Goal: Transaction & Acquisition: Download file/media

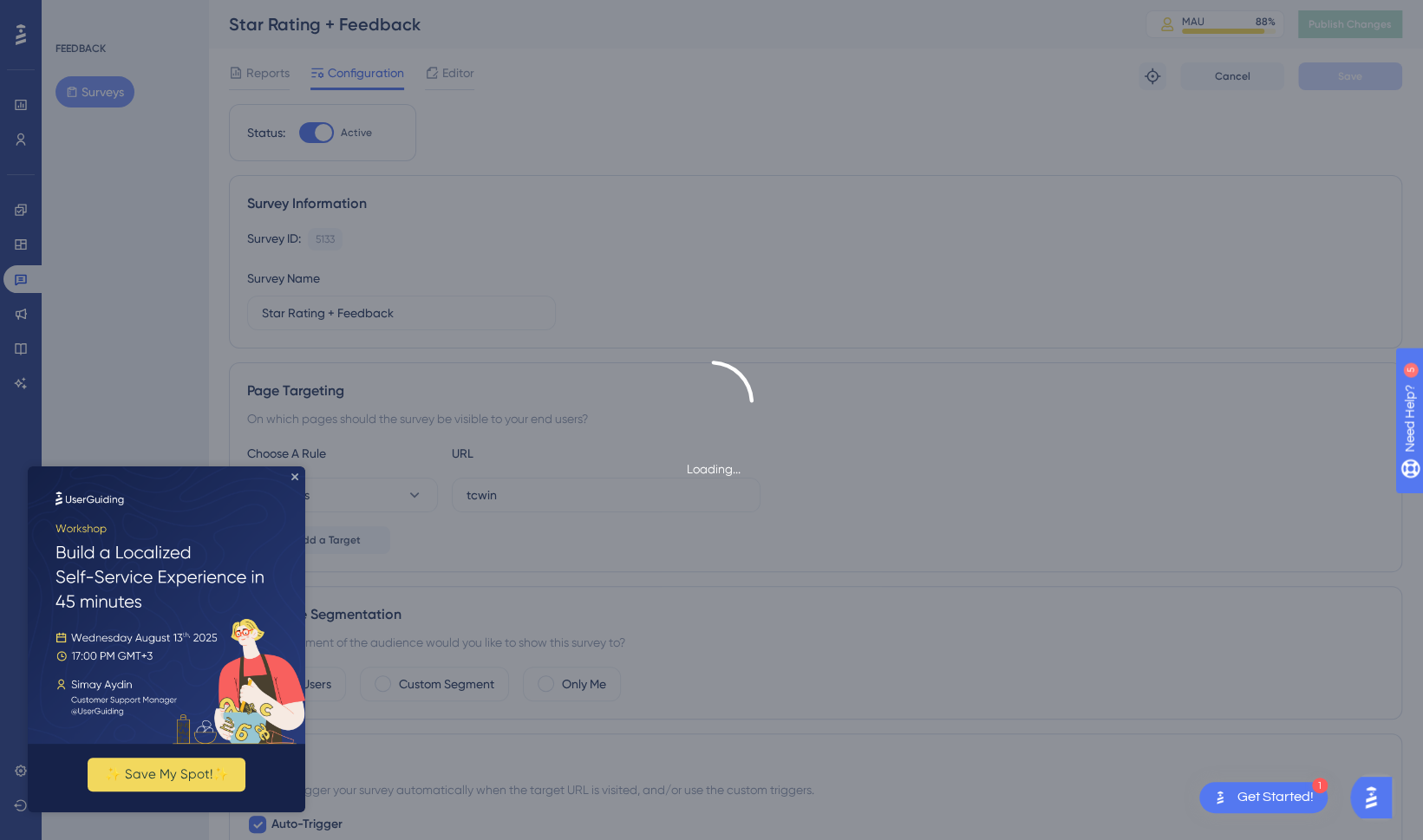
click at [293, 476] on icon "Close Preview" at bounding box center [294, 476] width 7 height 7
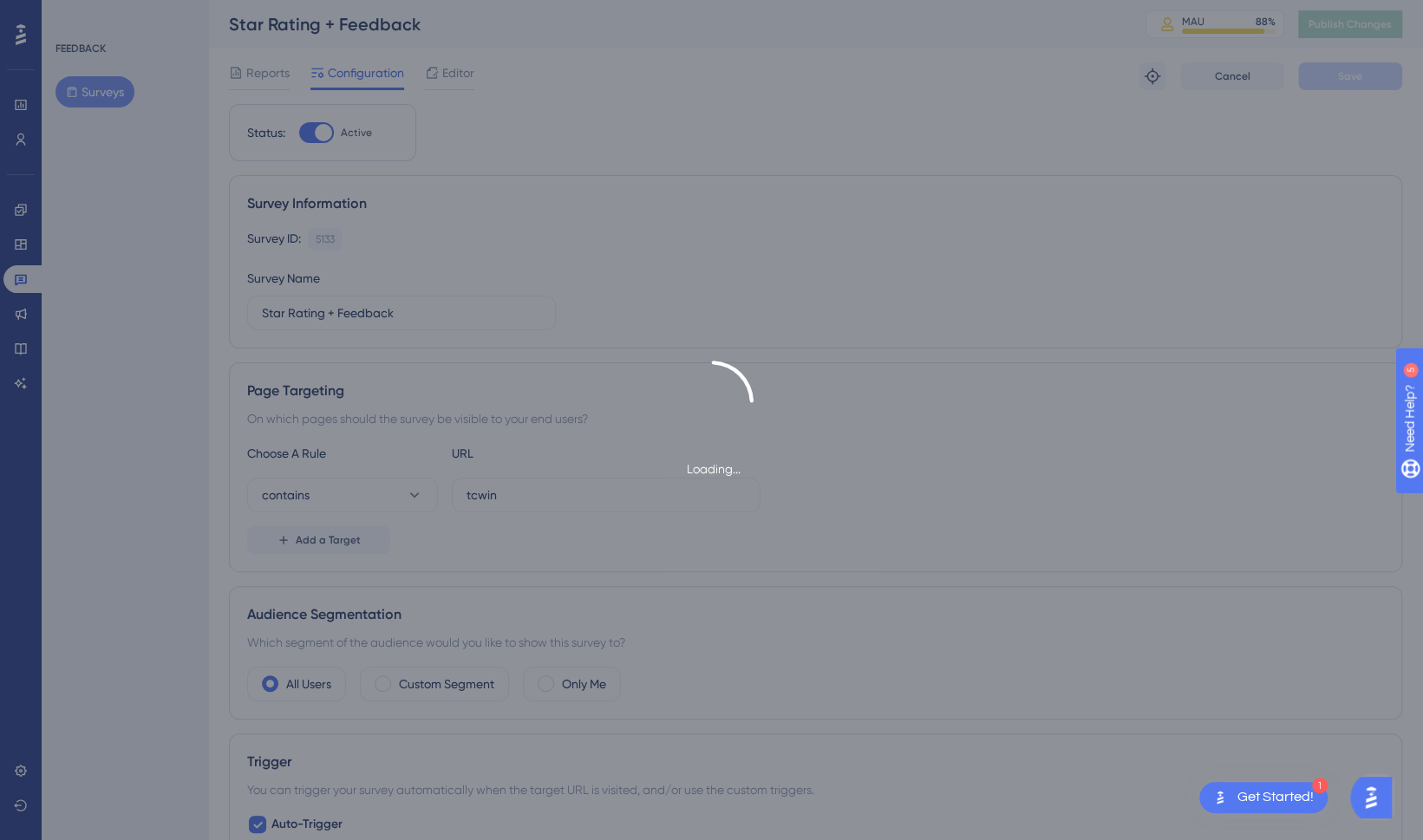
click at [367, 320] on div "Loading..." at bounding box center [712, 420] width 1423 height 840
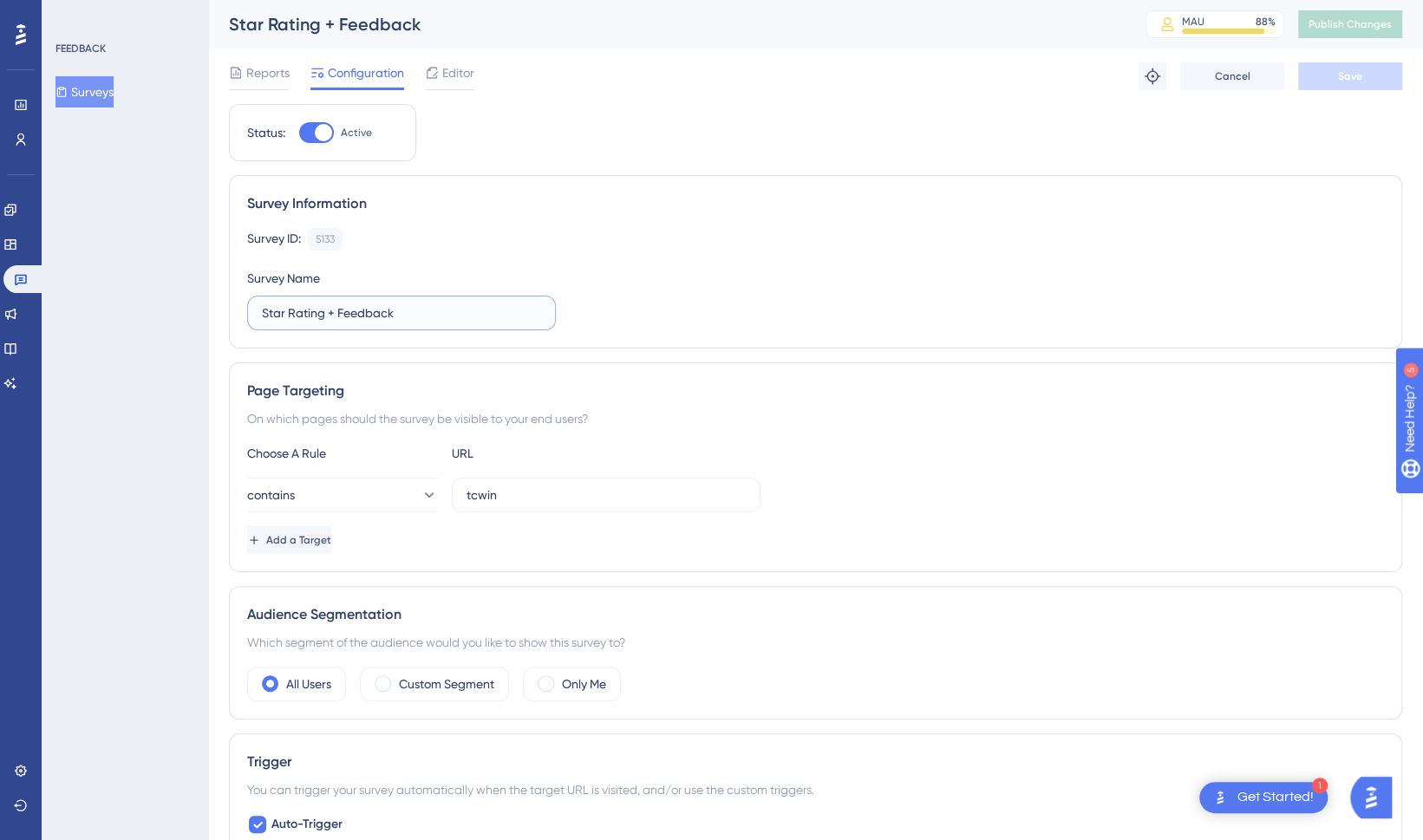
click at [354, 303] on input "Star Rating + Feedback" at bounding box center [402, 312] width 279 height 19
click at [548, 229] on div "Survey ID: 5133 Copy" at bounding box center [815, 239] width 1137 height 23
drag, startPoint x: 548, startPoint y: 229, endPoint x: 452, endPoint y: 73, distance: 183.2
click at [452, 73] on span "Editor" at bounding box center [458, 72] width 32 height 21
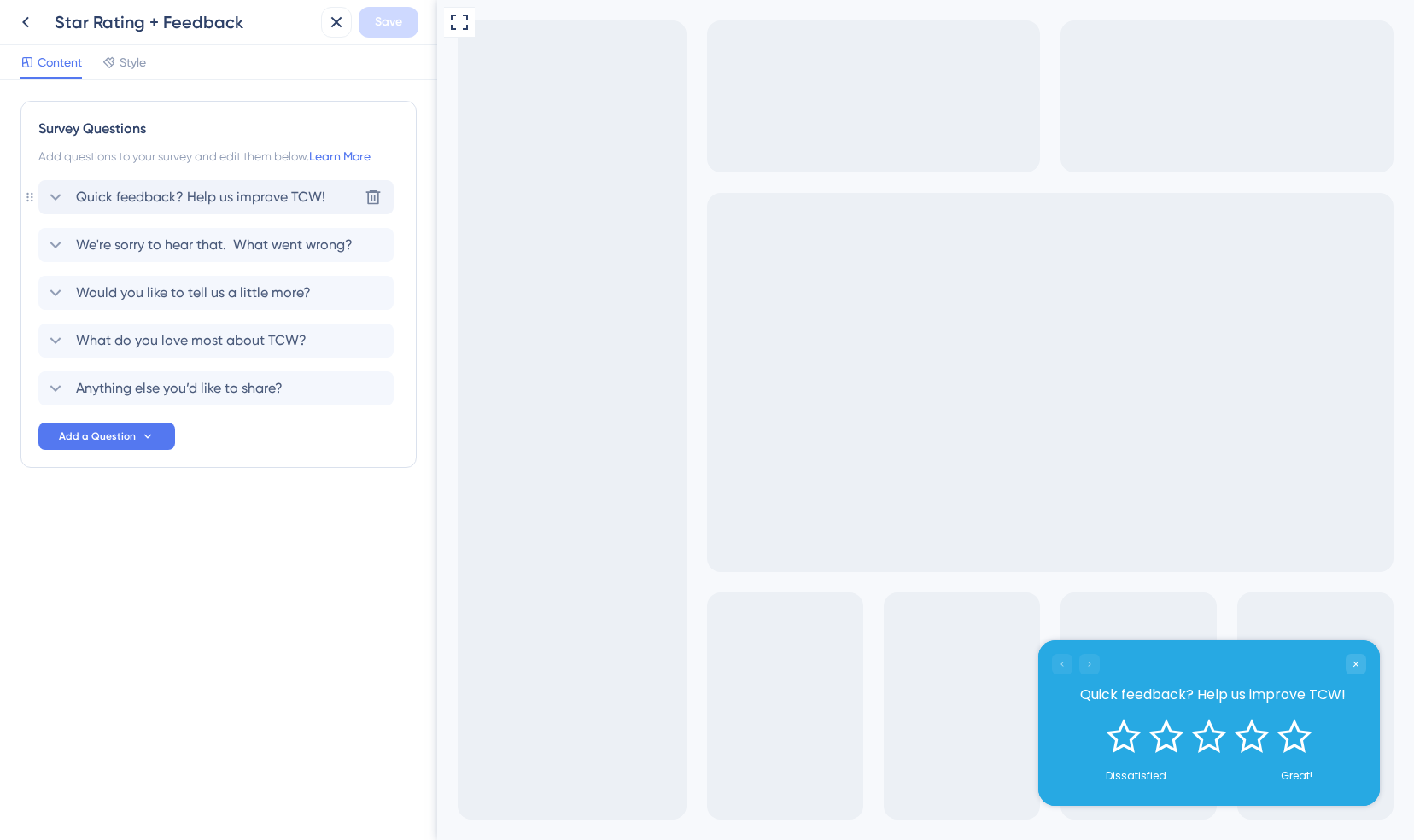
click at [49, 195] on icon at bounding box center [55, 197] width 20 height 20
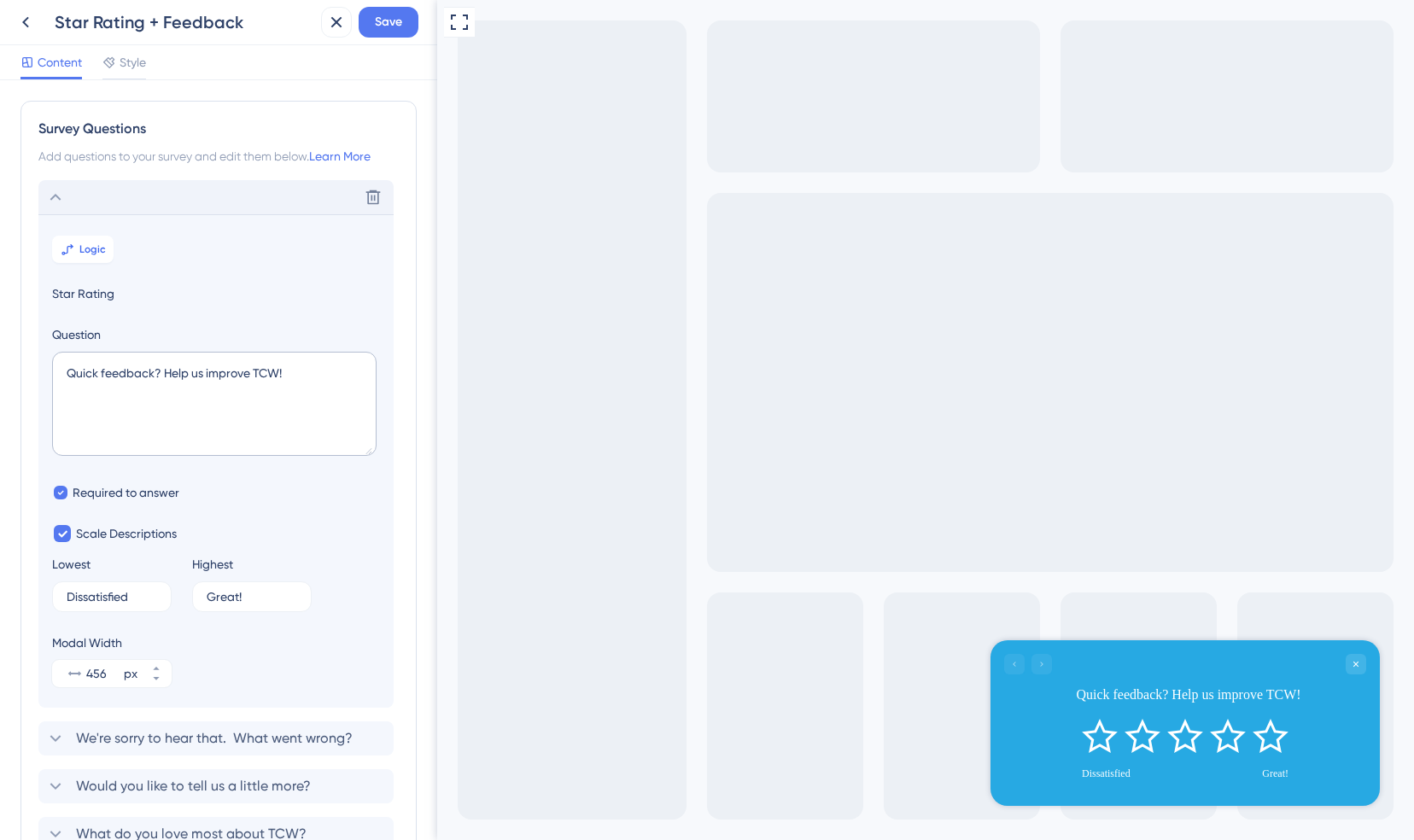
scroll to position [99, 0]
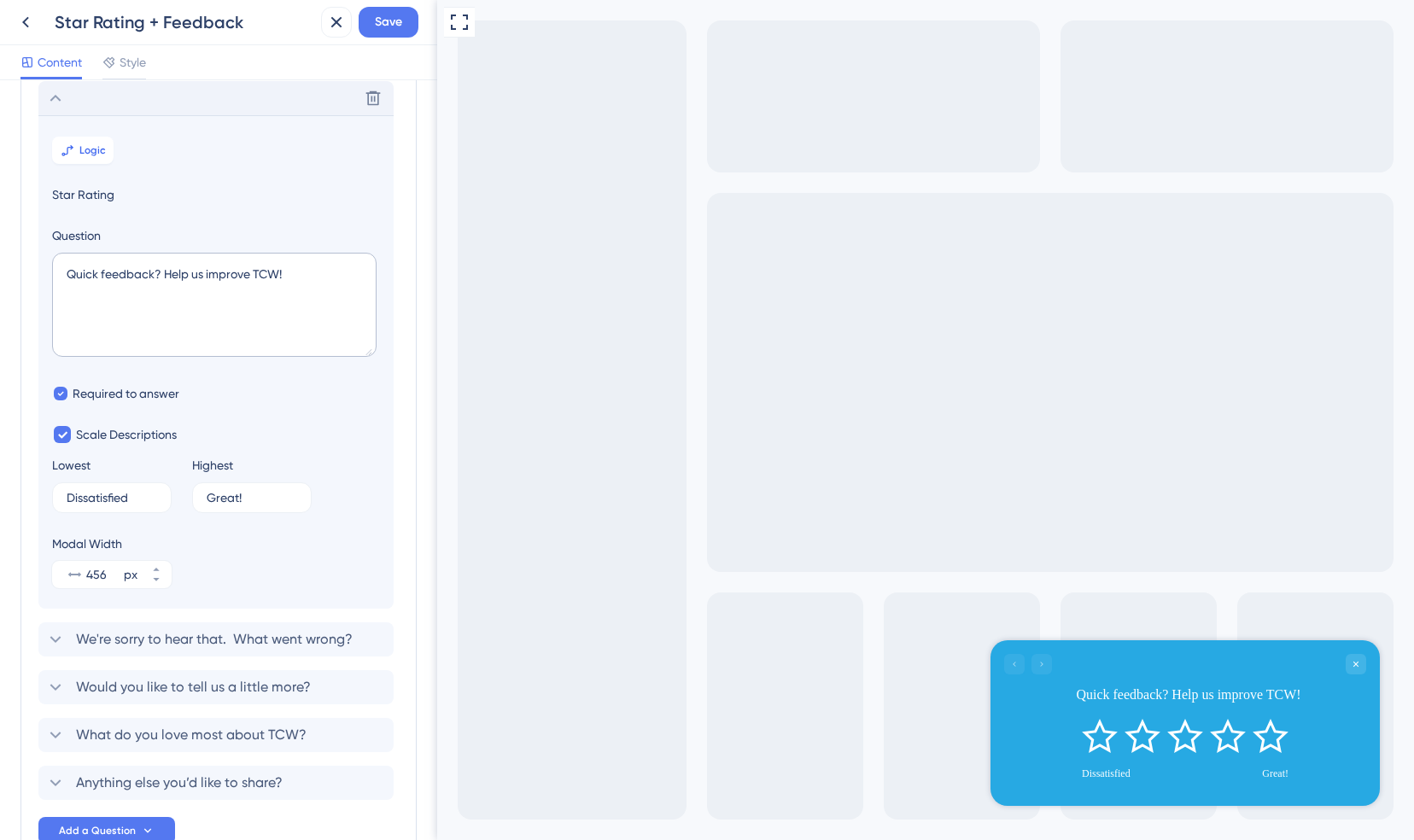
click at [63, 100] on icon at bounding box center [55, 98] width 20 height 20
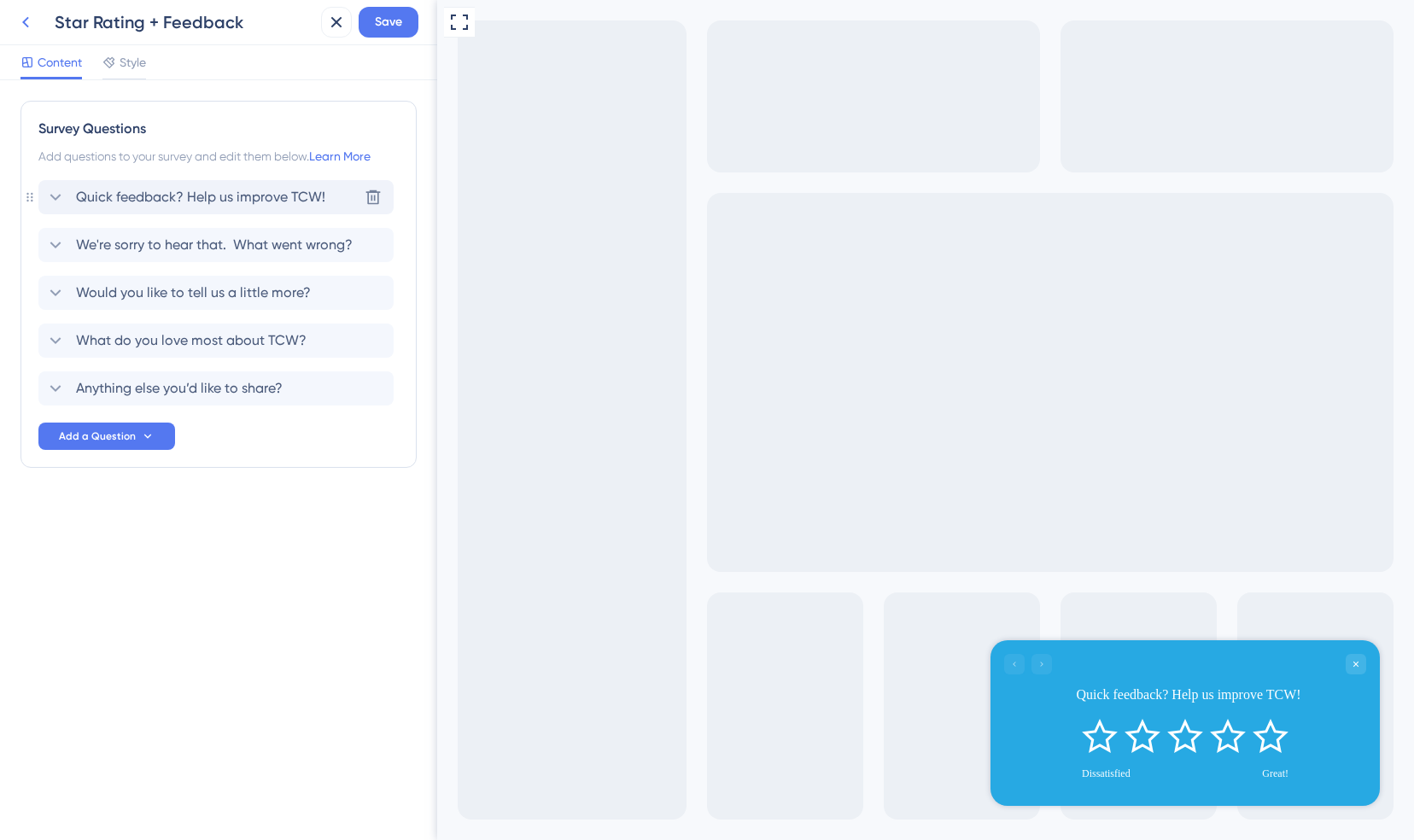
click at [27, 29] on icon at bounding box center [25, 21] width 20 height 20
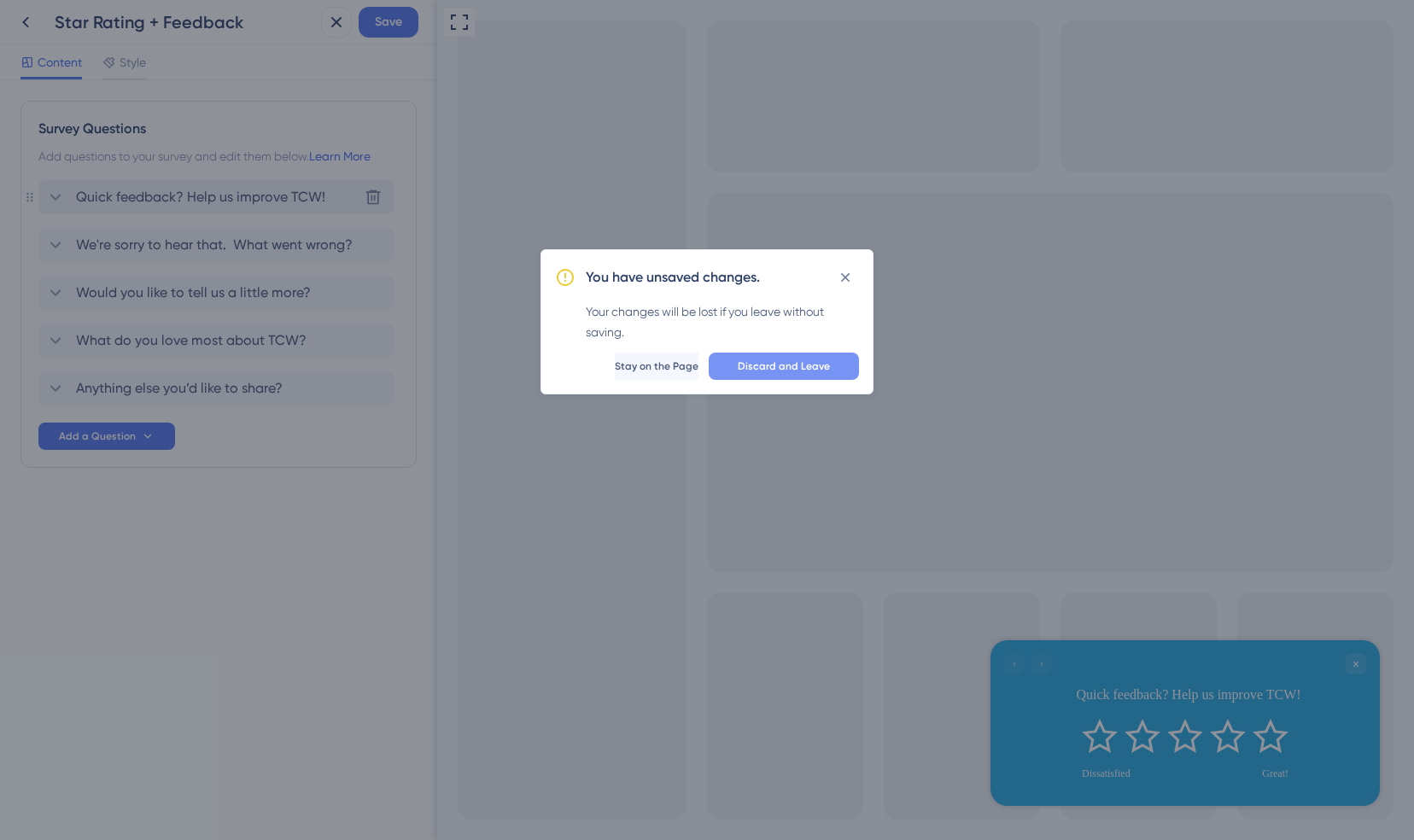
click at [764, 365] on span "Discard and Leave" at bounding box center [783, 366] width 92 height 14
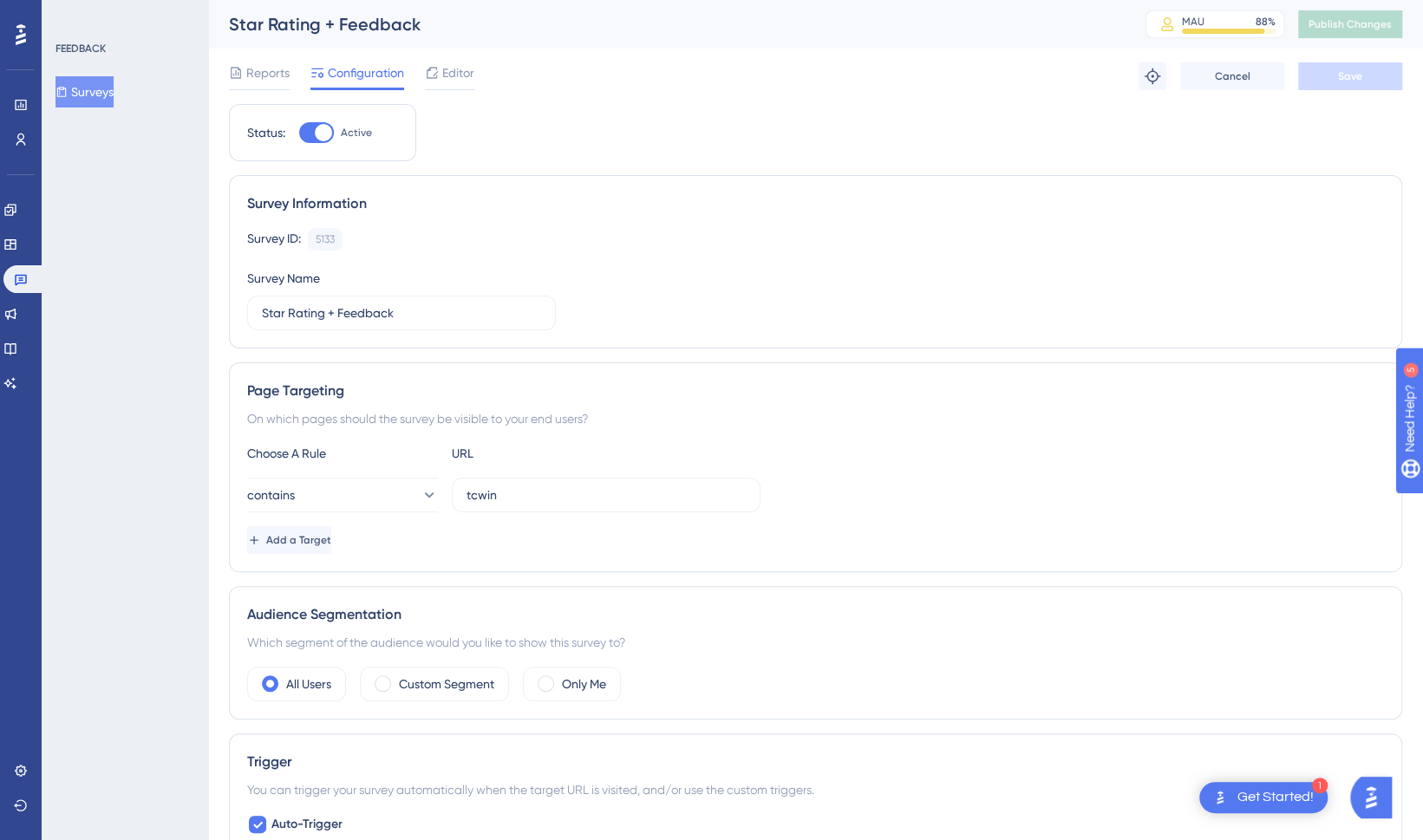
click at [92, 100] on button "Surveys" at bounding box center [84, 92] width 58 height 31
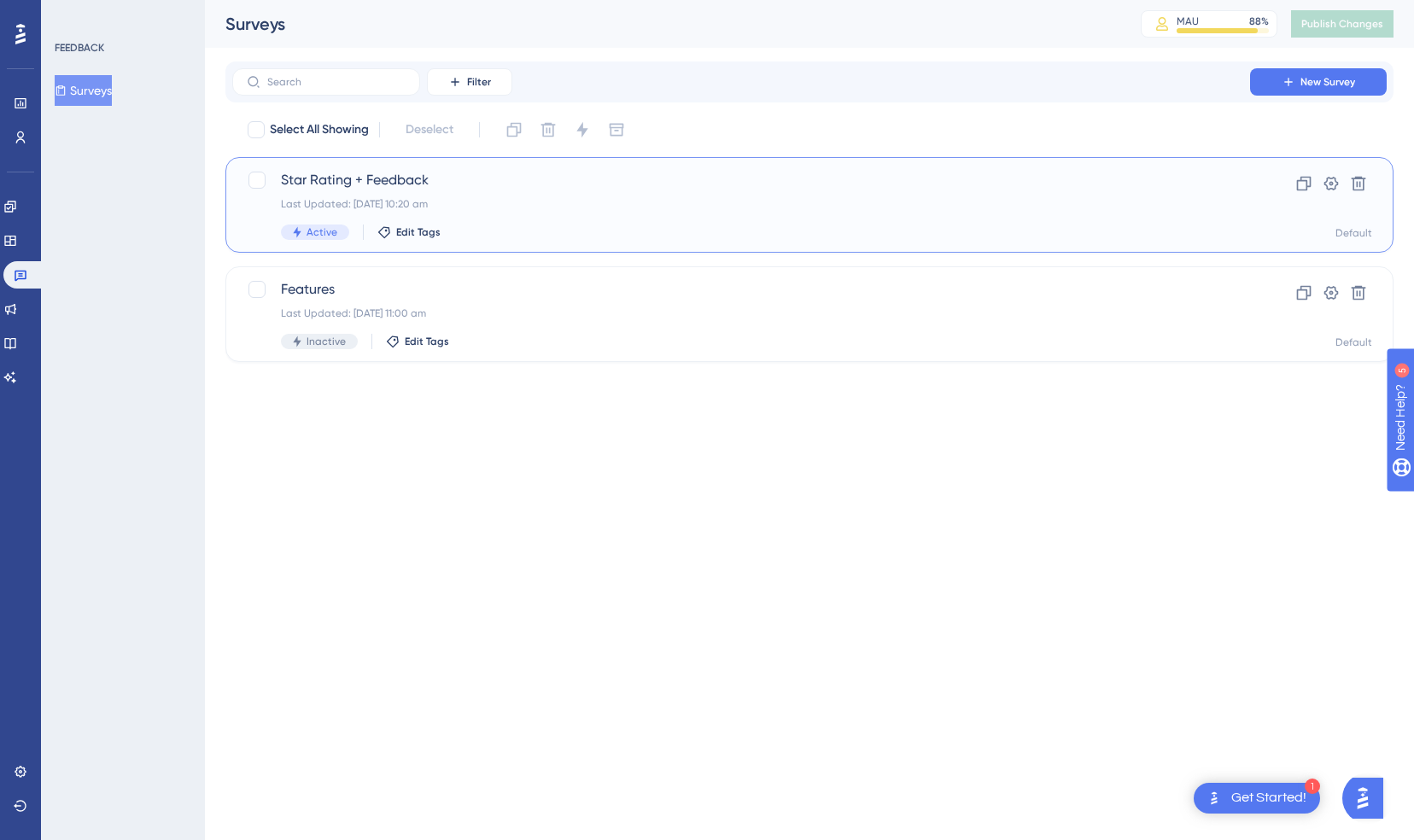
click at [562, 164] on div "Star Rating + Feedback Last Updated: [DATE] 10:20 am Active Edit Tags Clone Set…" at bounding box center [809, 204] width 1168 height 96
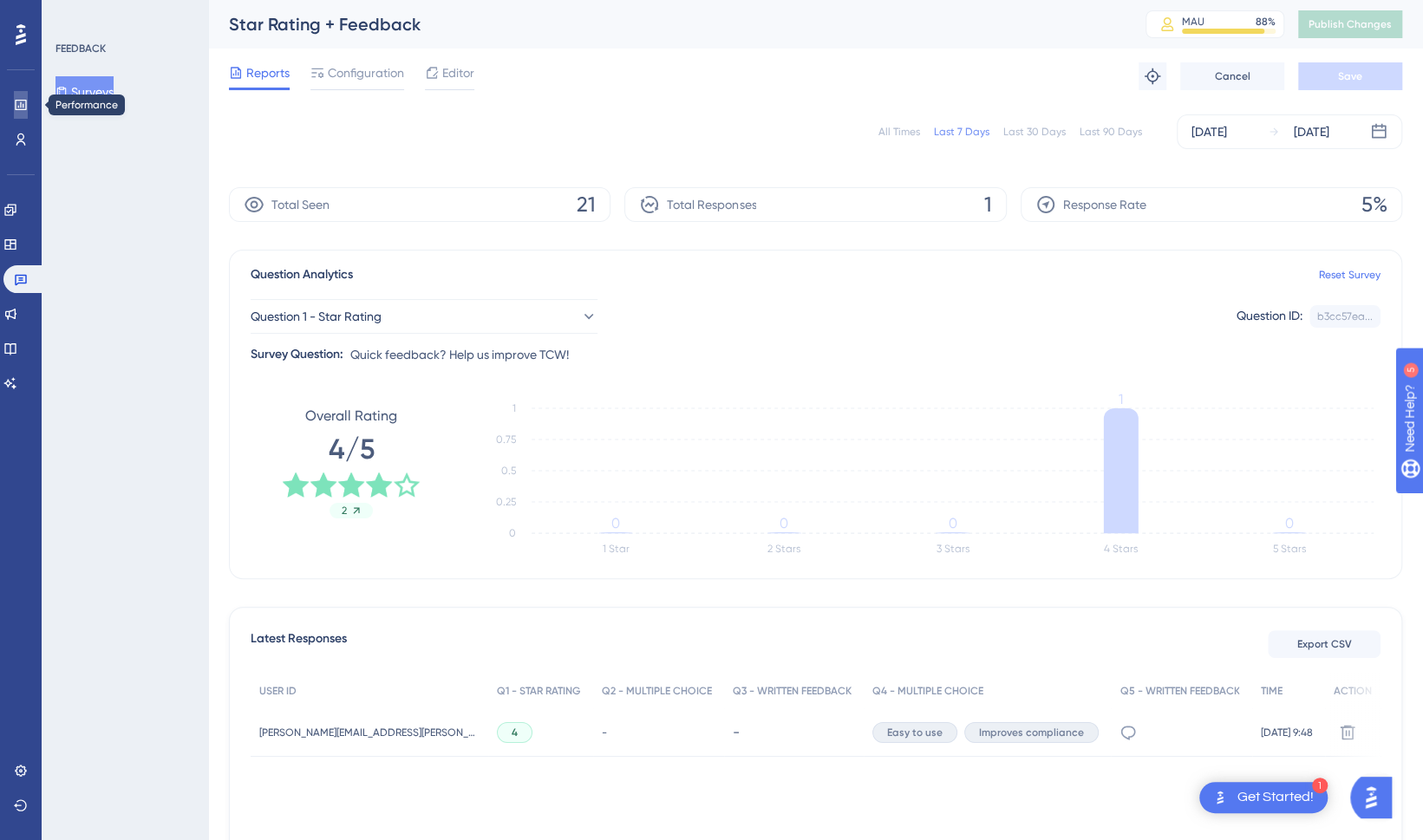
click at [22, 105] on icon at bounding box center [21, 105] width 14 height 14
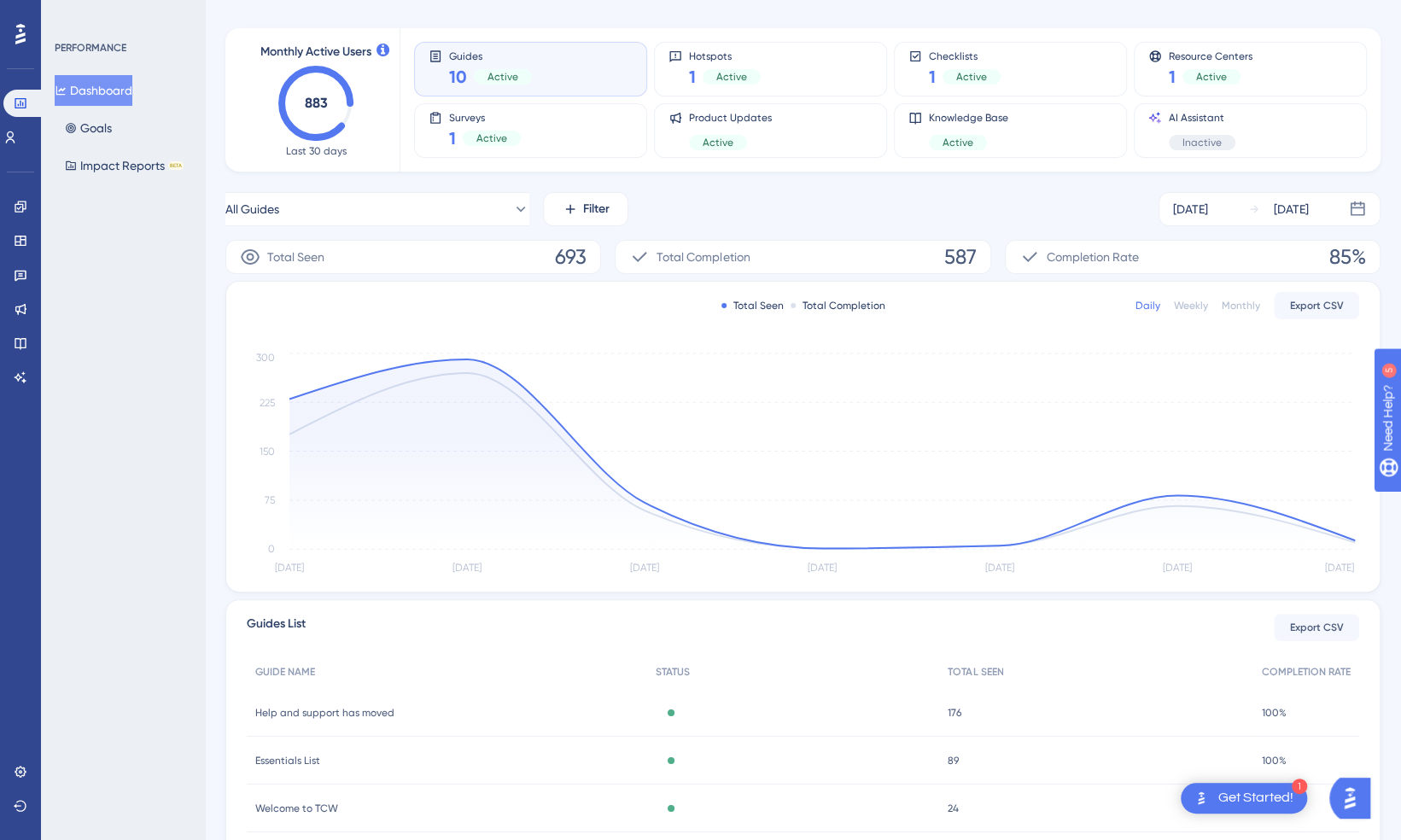
scroll to position [60, 0]
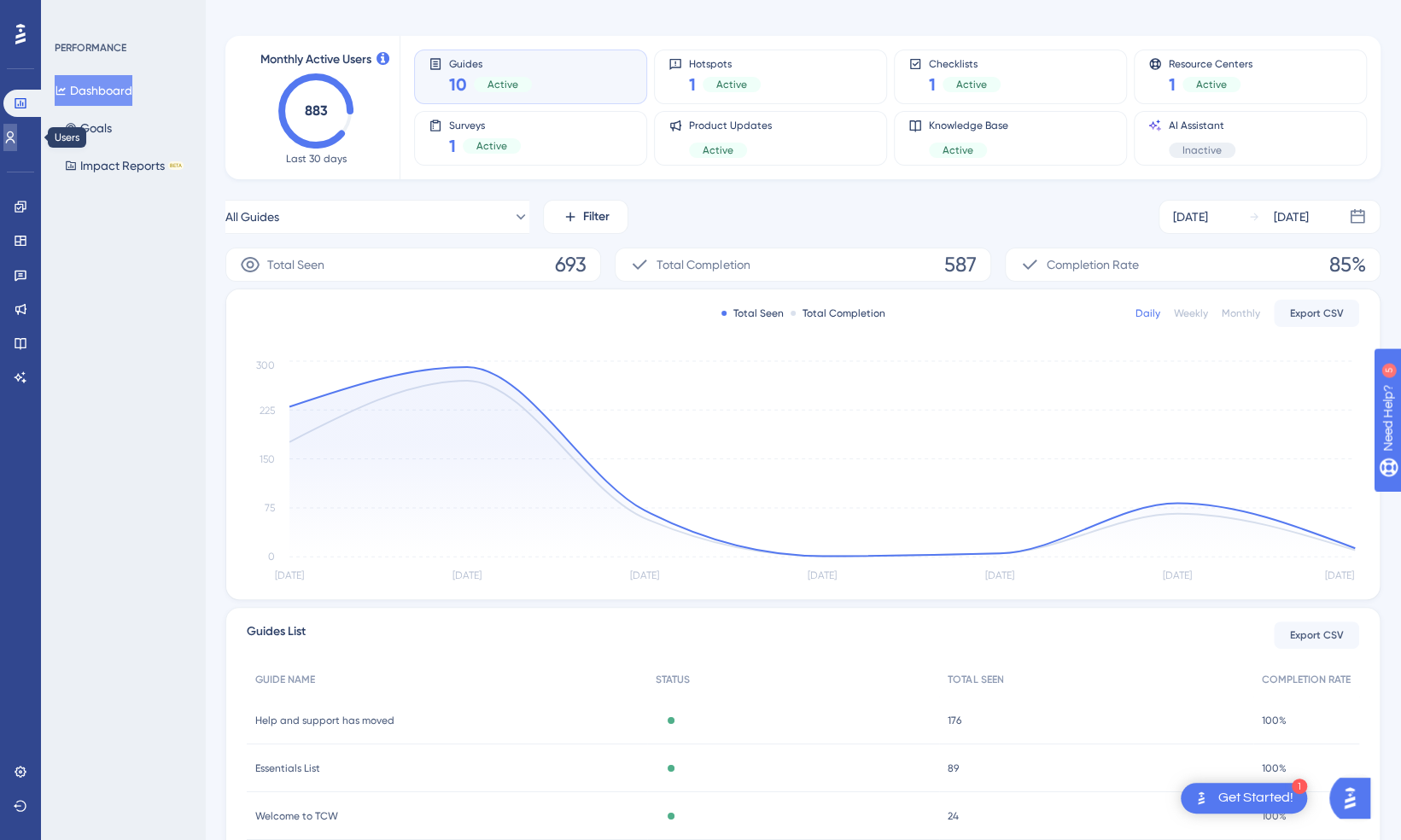
click at [16, 137] on icon at bounding box center [11, 138] width 10 height 12
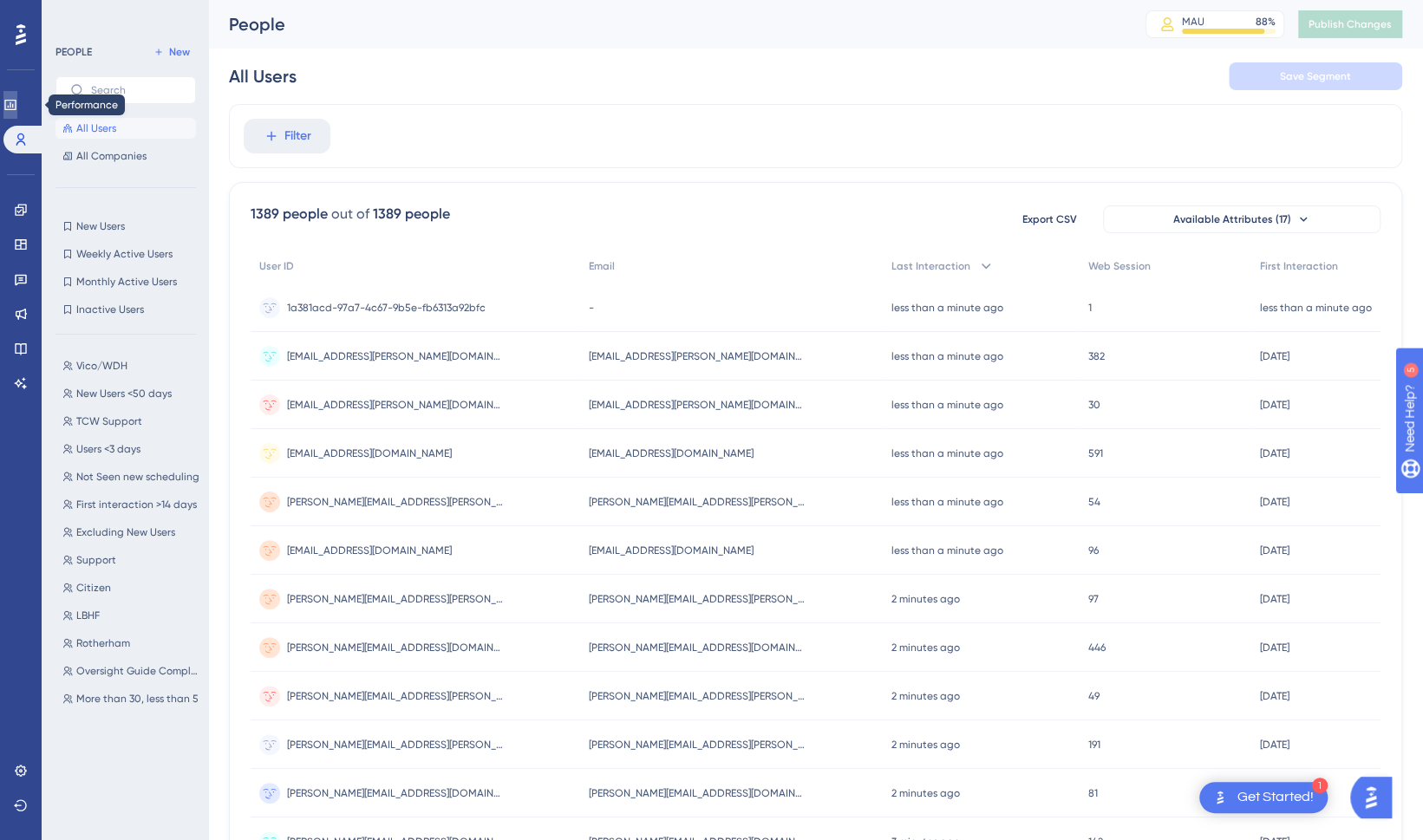
click at [16, 100] on icon at bounding box center [9, 104] width 11 height 11
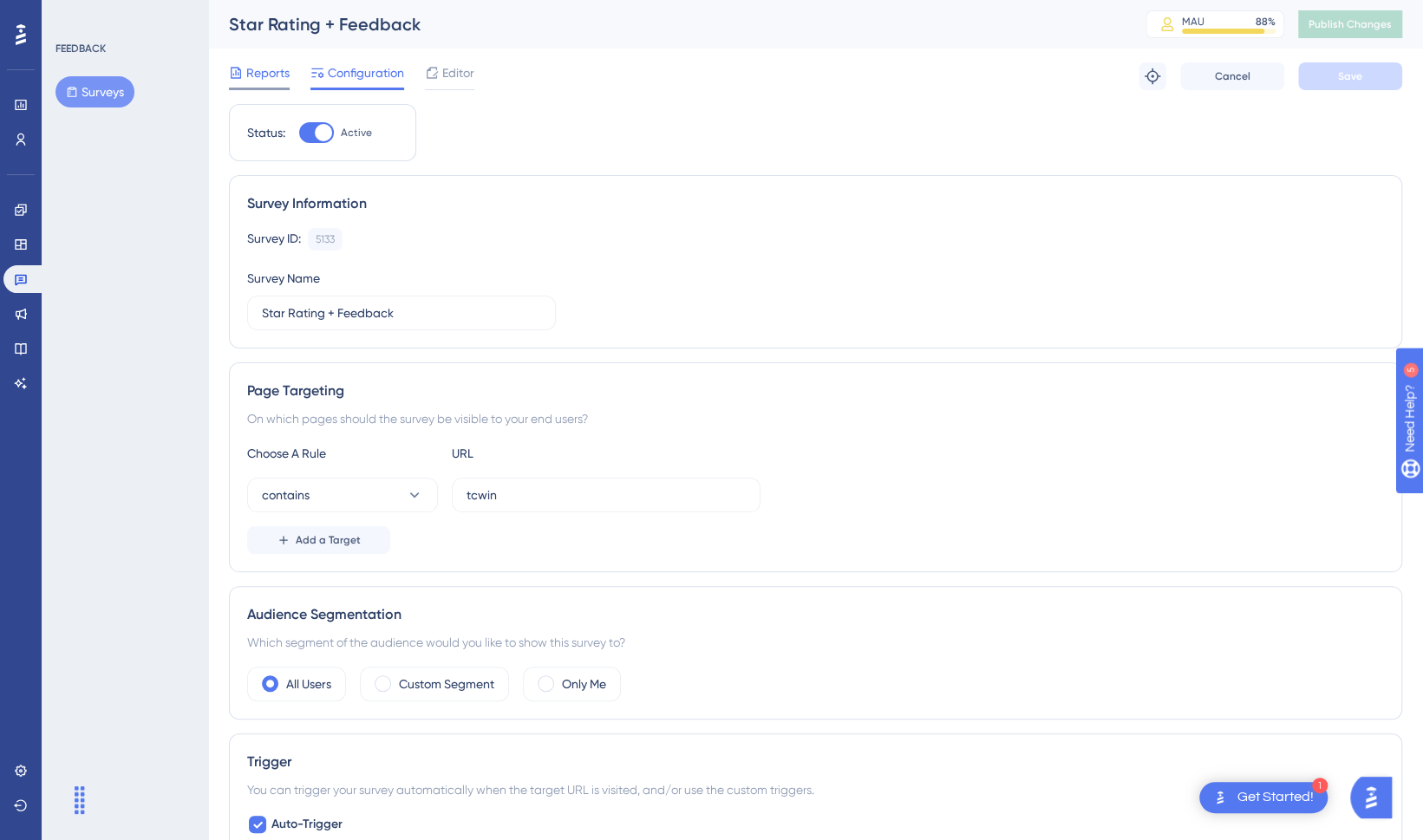
click at [261, 77] on span "Reports" at bounding box center [268, 72] width 43 height 21
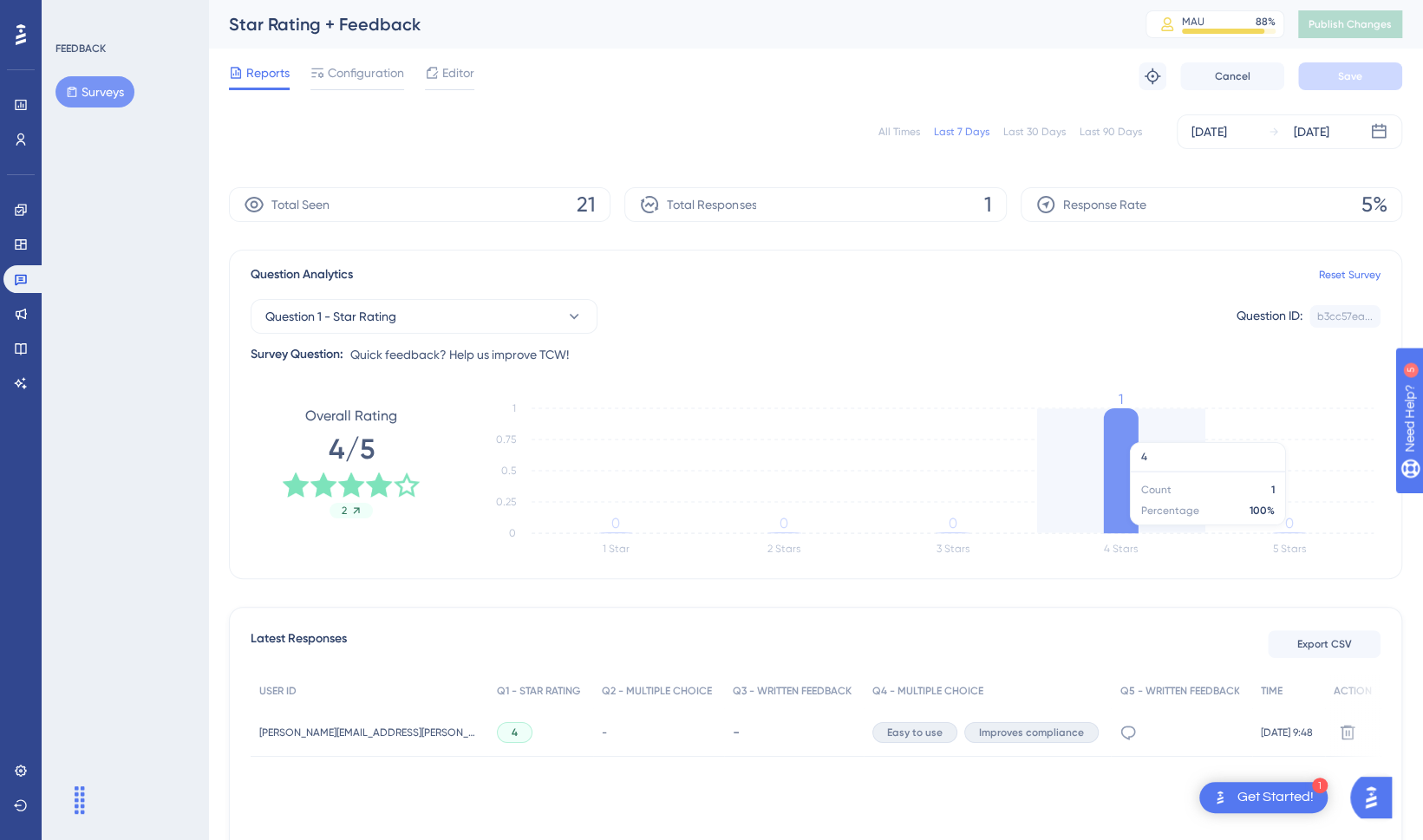
click at [1112, 434] on icon at bounding box center [1121, 470] width 34 height 125
click at [1227, 135] on div "[DATE]" at bounding box center [1209, 131] width 35 height 21
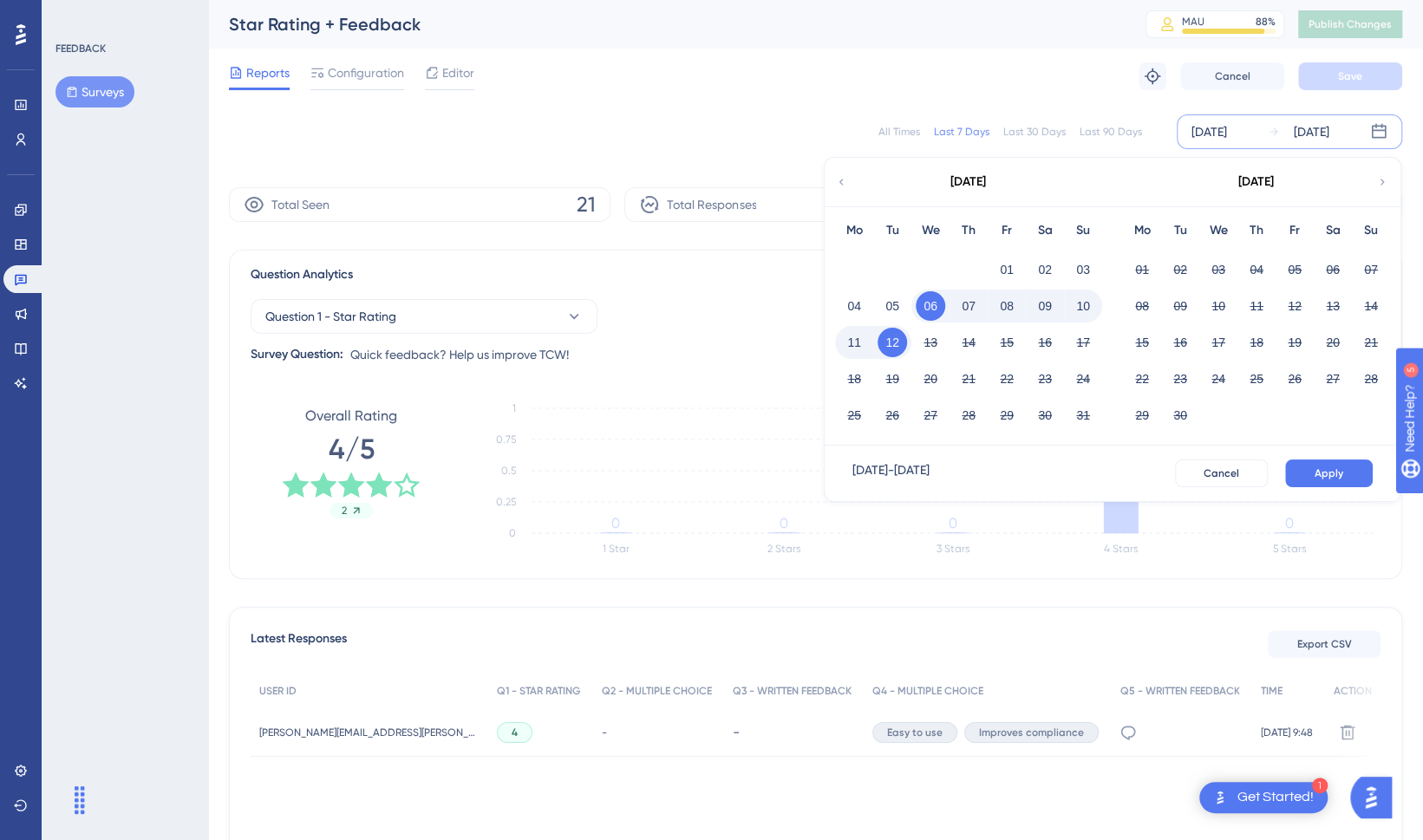
click at [1035, 139] on div "All Times Last 7 Days Last 30 Days Last 90 Days Aug 06 2025 Aug 12 2025 August …" at bounding box center [816, 131] width 1173 height 34
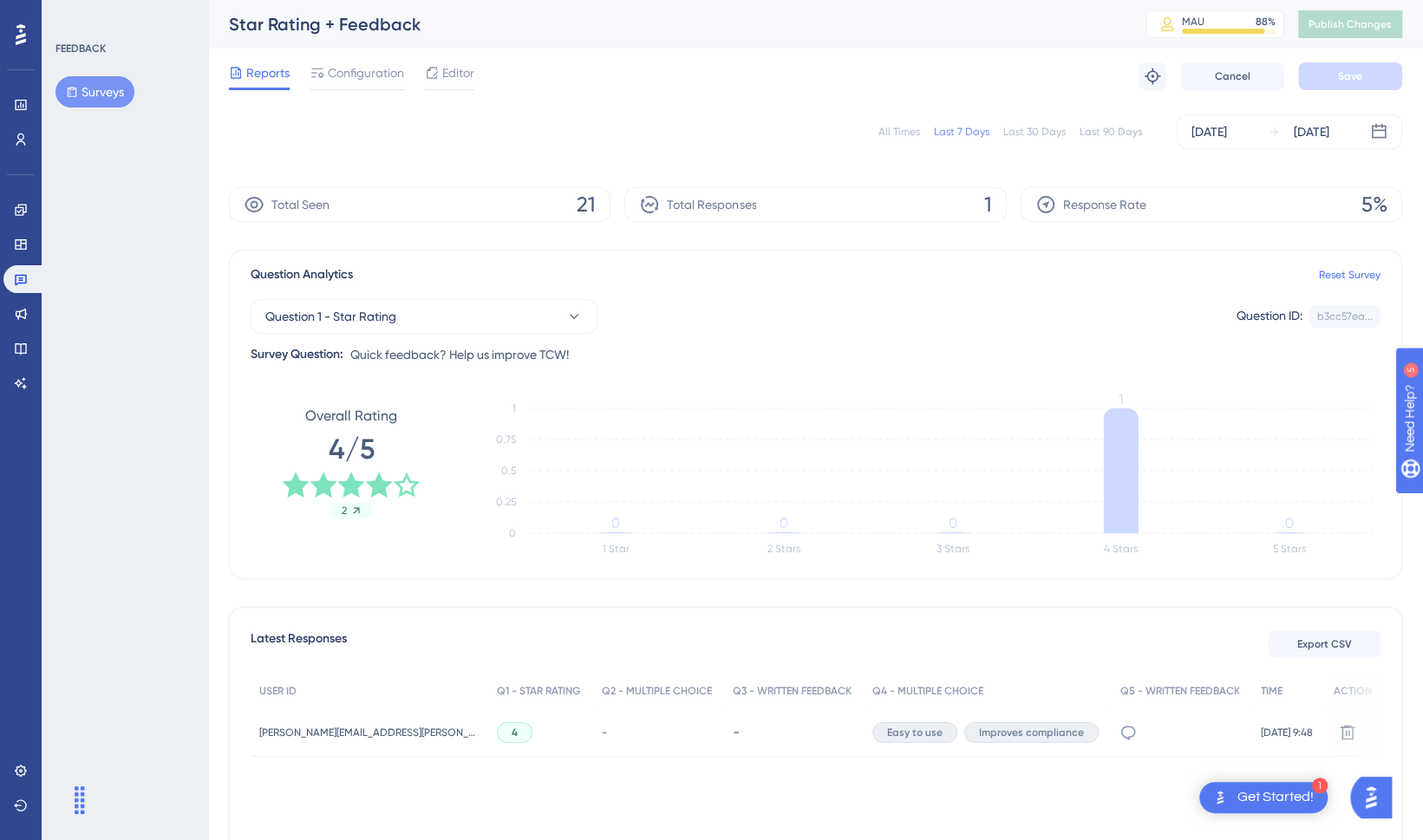
click at [1037, 130] on div "Last 30 Days" at bounding box center [1033, 132] width 62 height 14
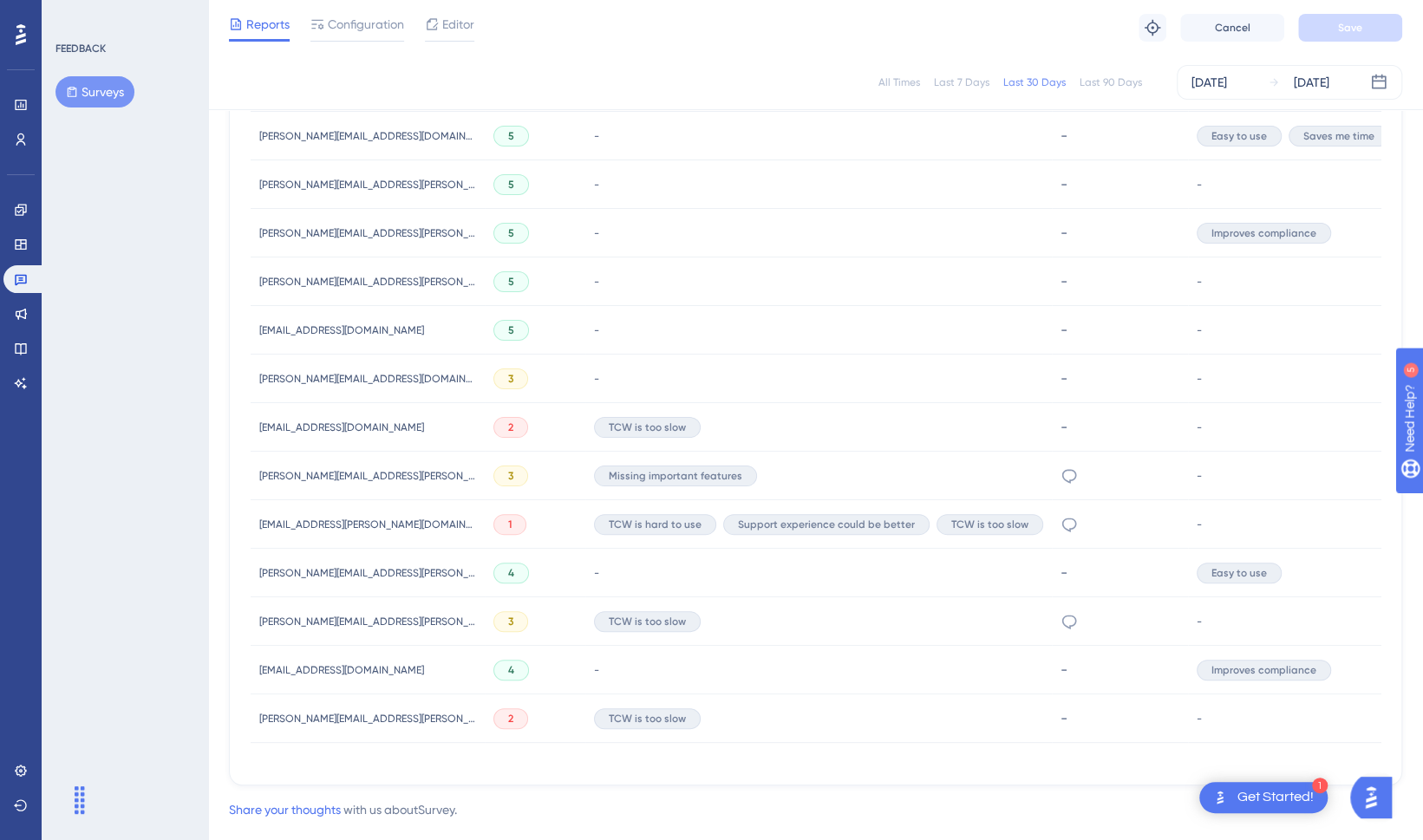
scroll to position [689, 0]
click at [1103, 77] on div "Last 90 Days" at bounding box center [1110, 83] width 62 height 14
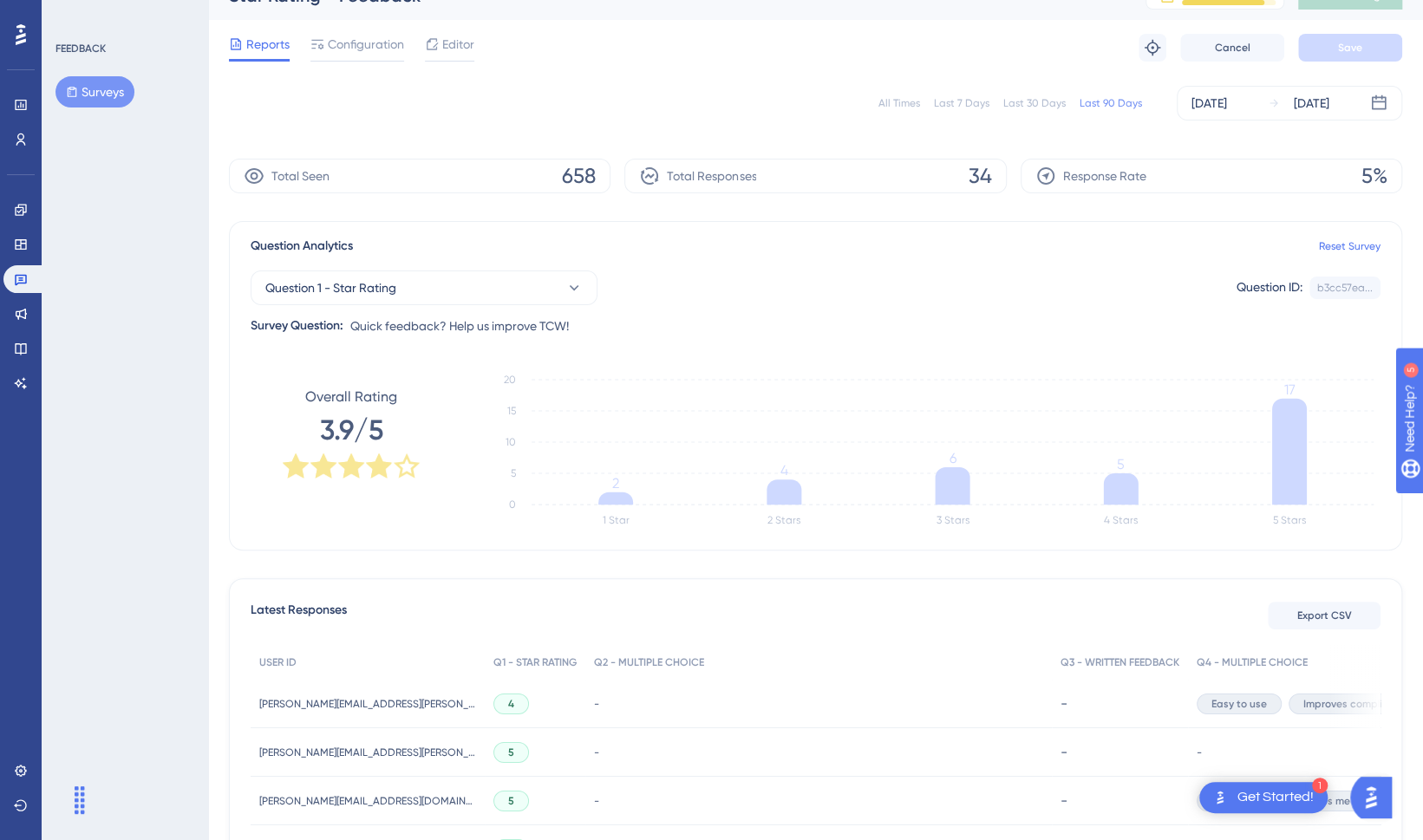
scroll to position [0, 0]
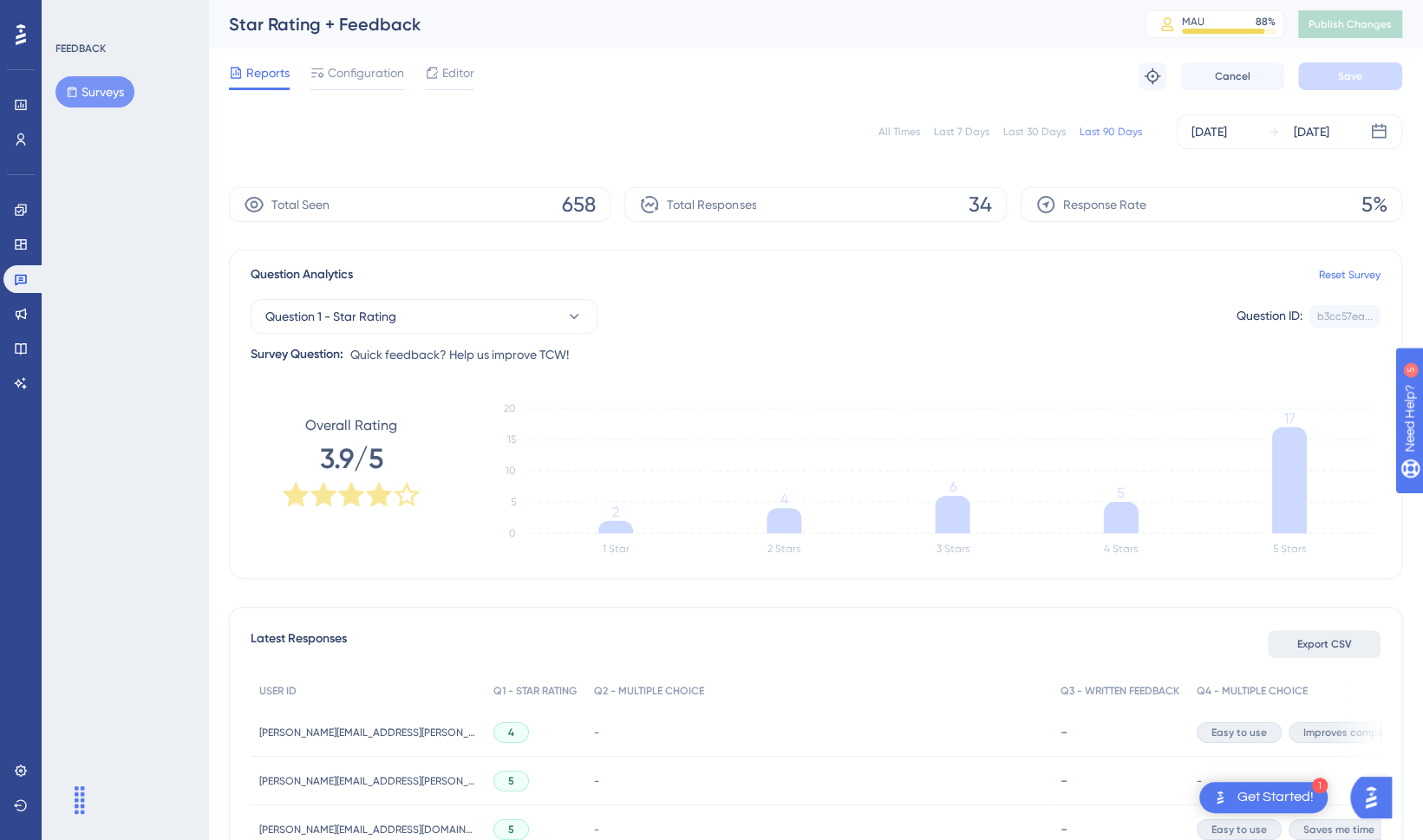
click at [1322, 639] on span "Export CSV" at bounding box center [1325, 644] width 55 height 14
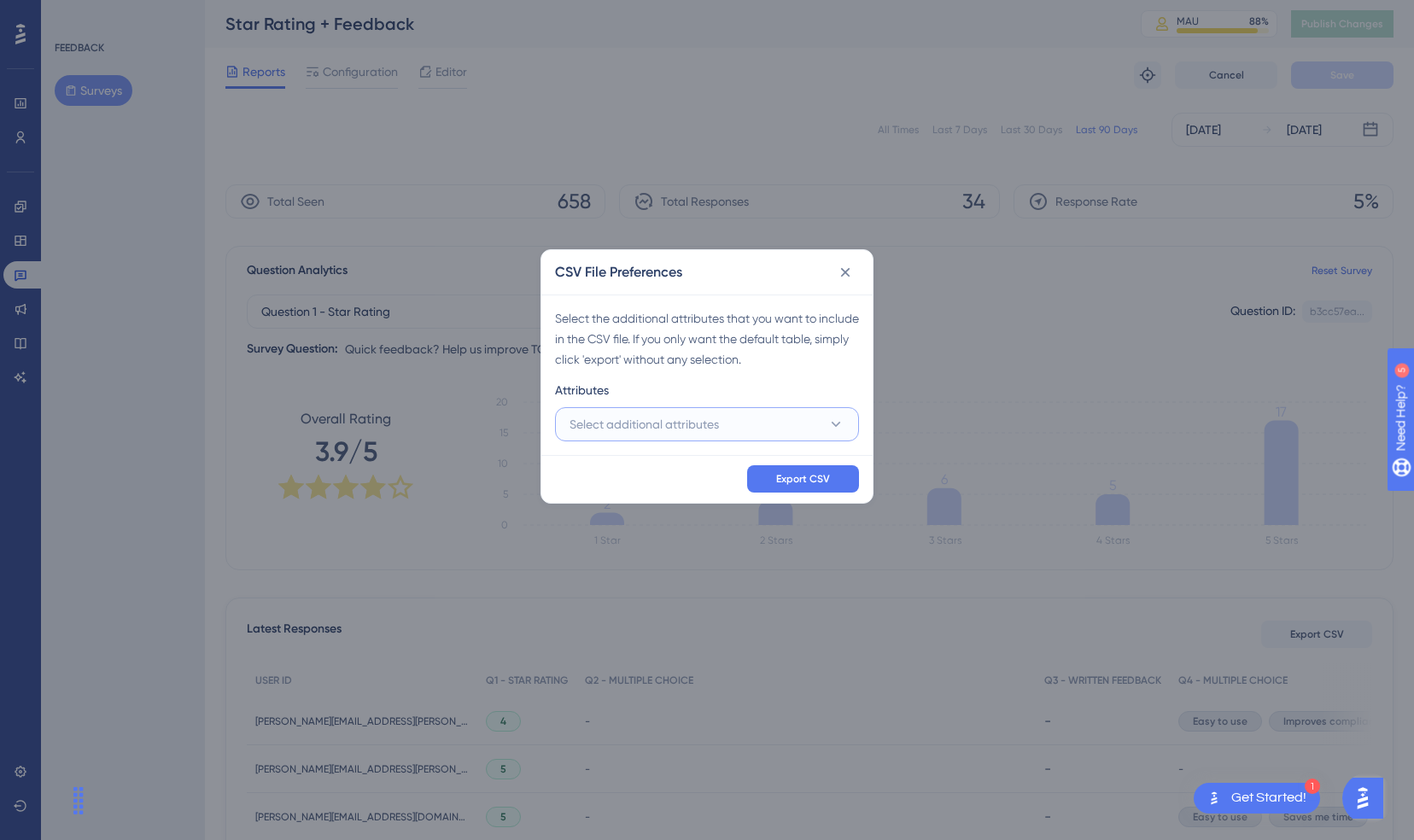
click at [776, 435] on button "Select additional attributes" at bounding box center [707, 423] width 304 height 34
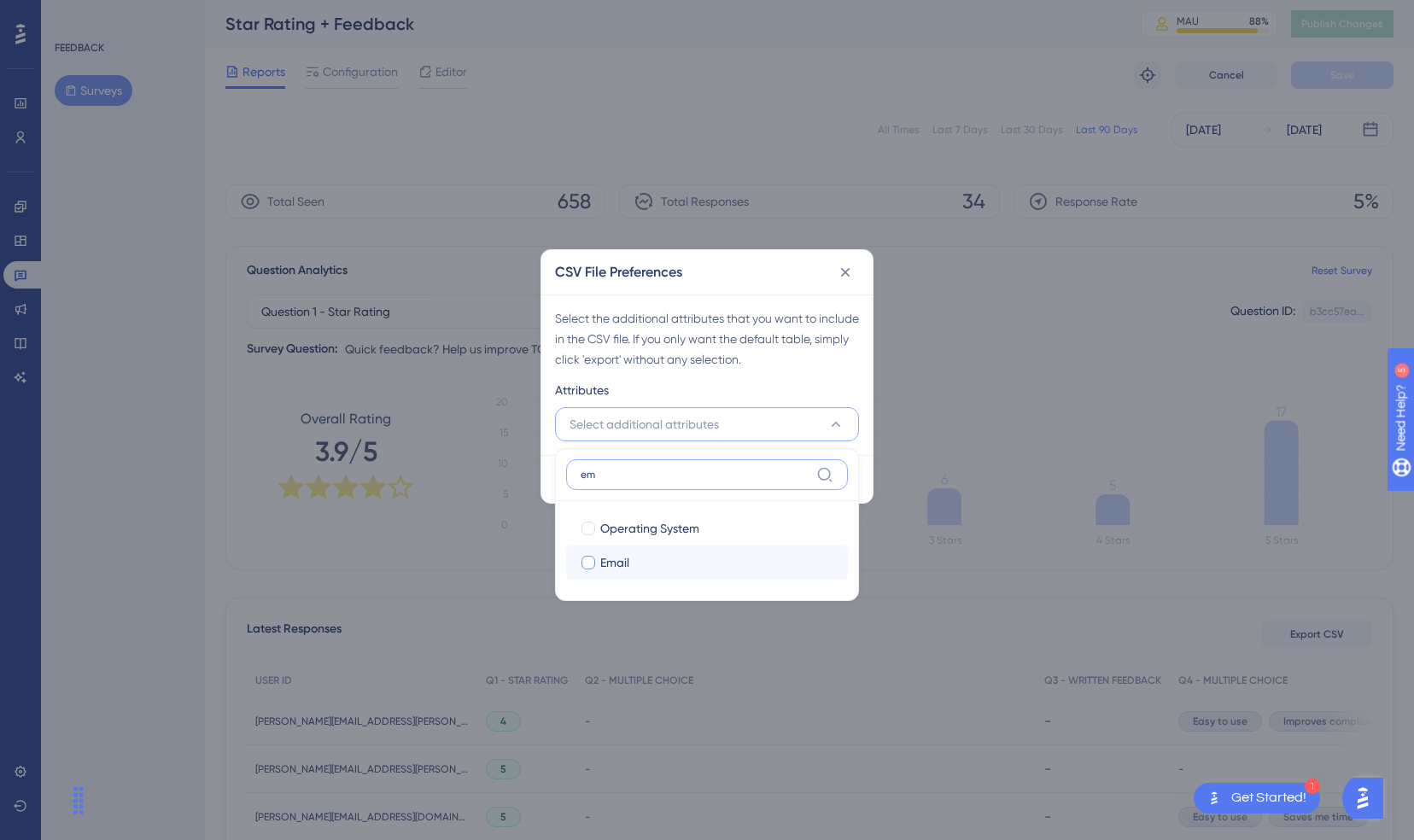
type input "em"
click at [609, 573] on label "Email Email" at bounding box center [707, 562] width 282 height 34
click at [589, 564] on input "Email" at bounding box center [588, 563] width 1 height 1
checkbox input "false"
click at [844, 338] on div "Select the additional attributes that you want to include in the CSV file. If y…" at bounding box center [707, 338] width 304 height 61
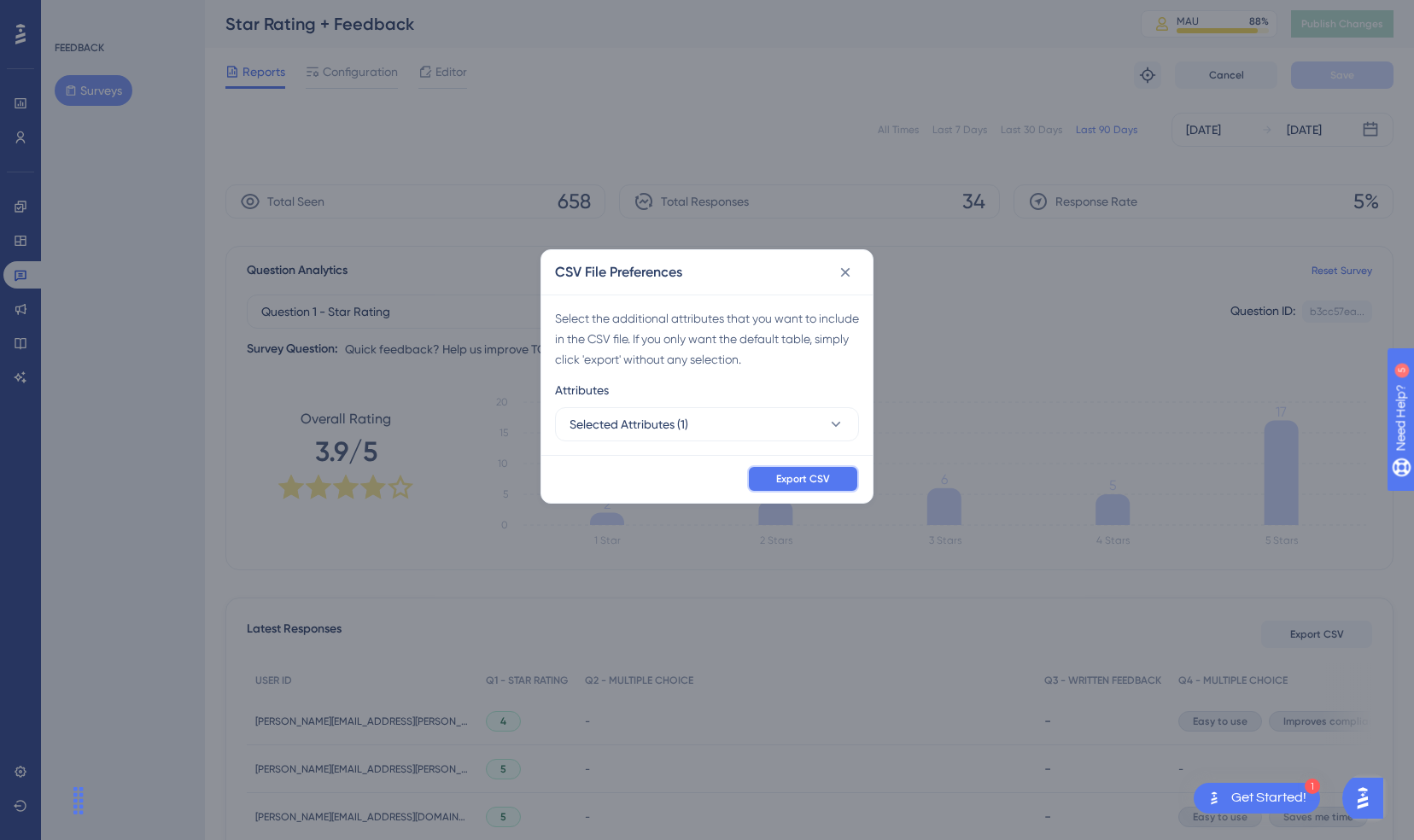
click at [807, 478] on span "Export CSV" at bounding box center [803, 479] width 54 height 14
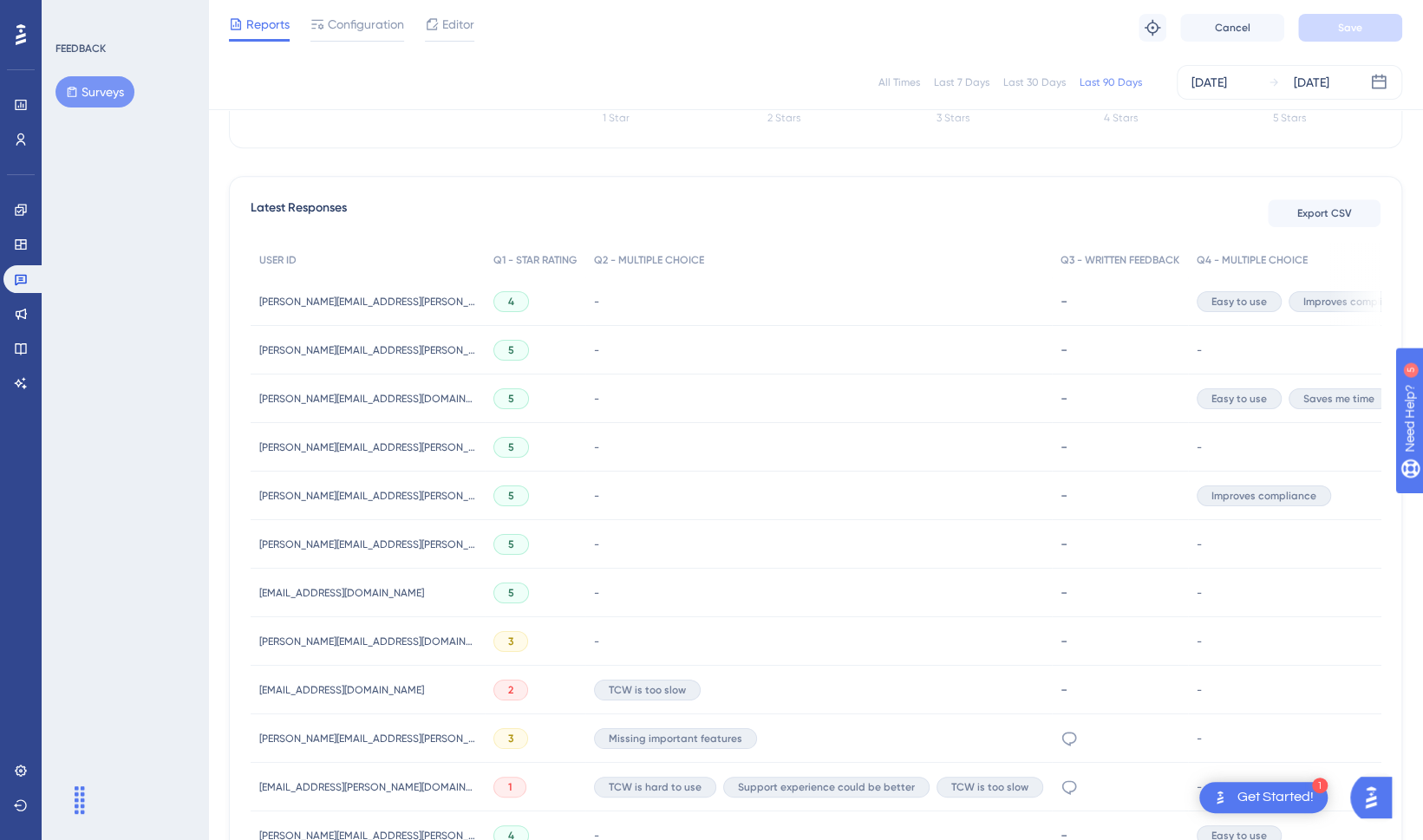
scroll to position [430, 0]
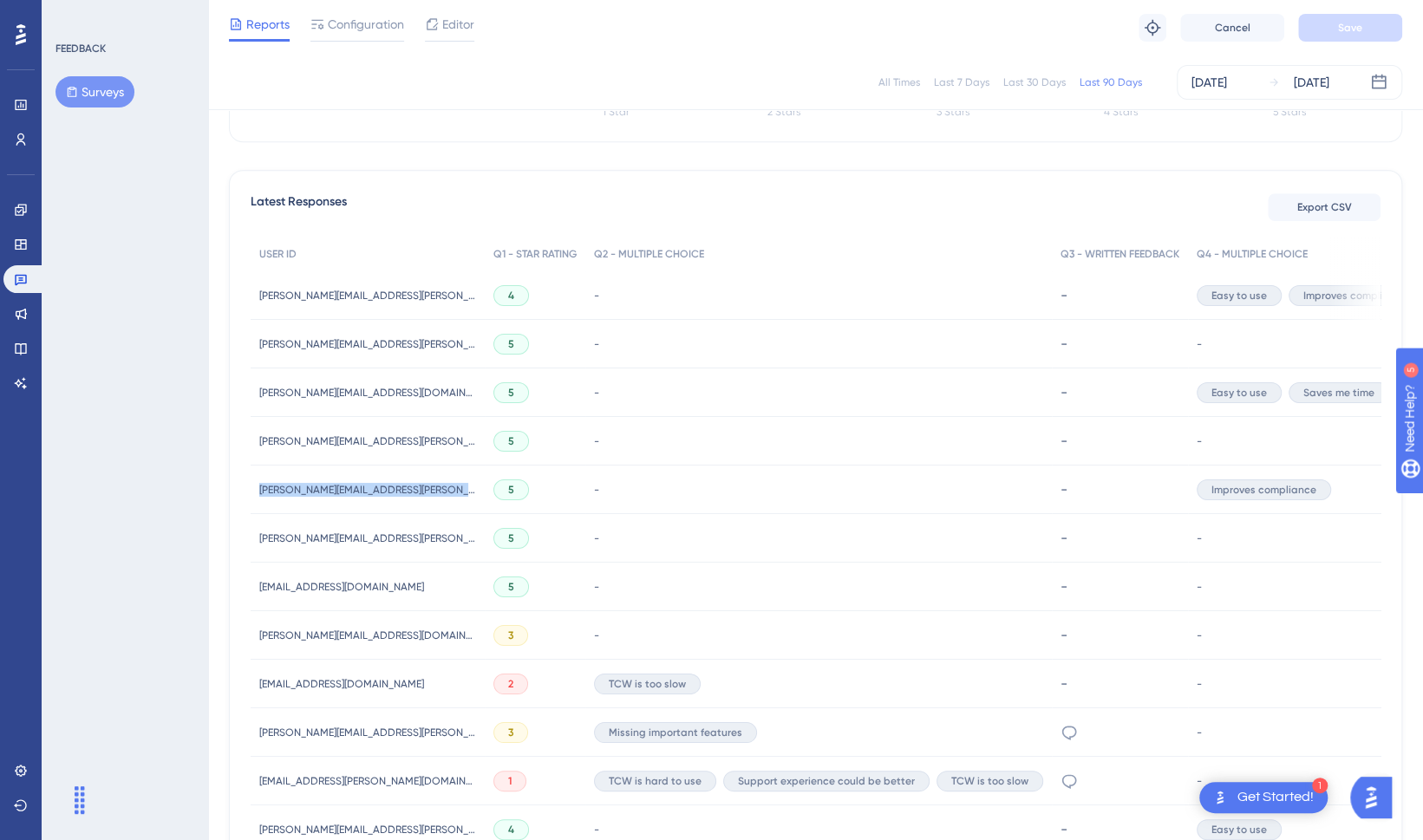
drag, startPoint x: 473, startPoint y: 488, endPoint x: 252, endPoint y: 495, distance: 221.1
click at [252, 495] on div "paul.astill@plymouthcommunityhomes.co.uk paul.astill@plymouthcommunityhomes.co.…" at bounding box center [368, 489] width 234 height 48
copy span "paul.astill@plymouthcommunityhomes.co.uk"
